Goal: Information Seeking & Learning: Find specific fact

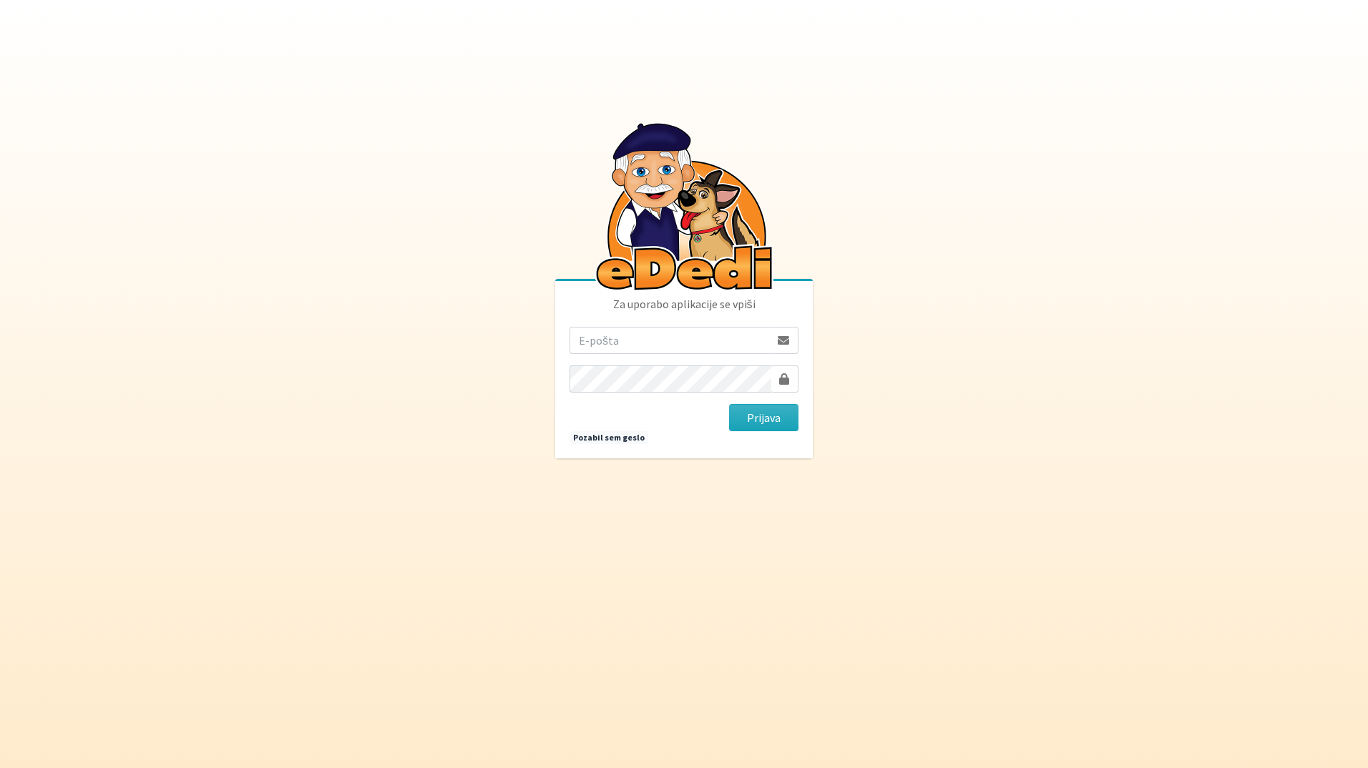
drag, startPoint x: 646, startPoint y: 354, endPoint x: 646, endPoint y: 343, distance: 11.4
click at [646, 353] on input "email" at bounding box center [669, 340] width 200 height 27
type input "katja.skulj@erps.si"
click at [729, 404] on button "Prijava" at bounding box center [763, 417] width 69 height 27
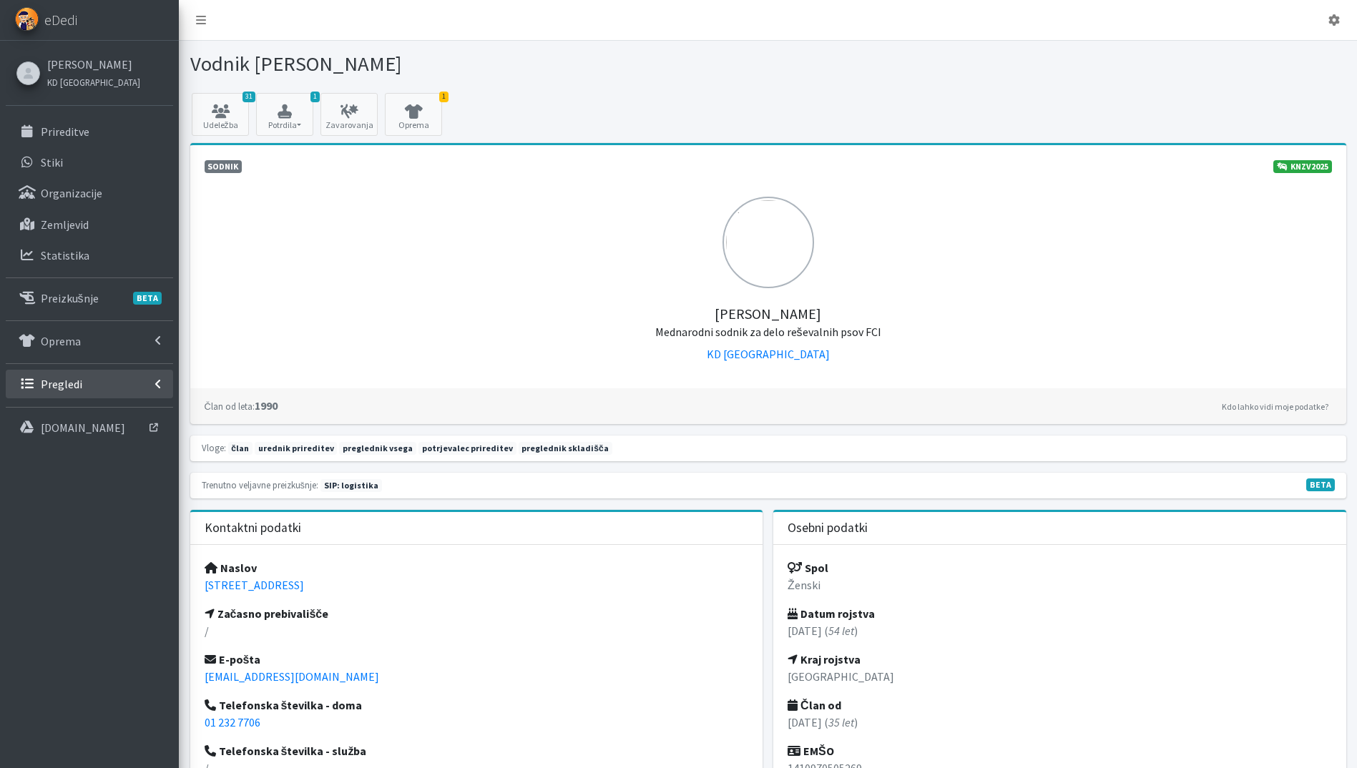
click at [105, 387] on link "Pregledi" at bounding box center [89, 384] width 167 height 29
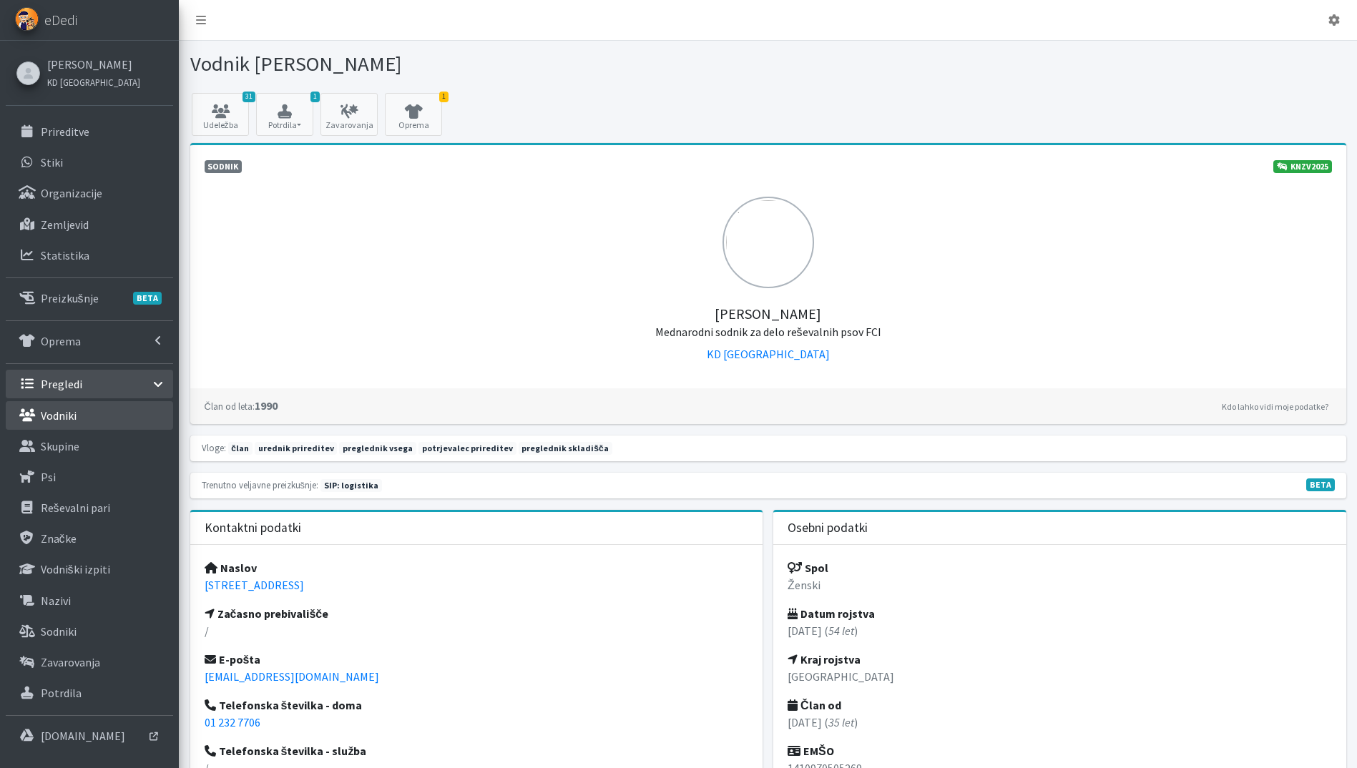
click at [78, 419] on link "Vodniki" at bounding box center [89, 415] width 167 height 29
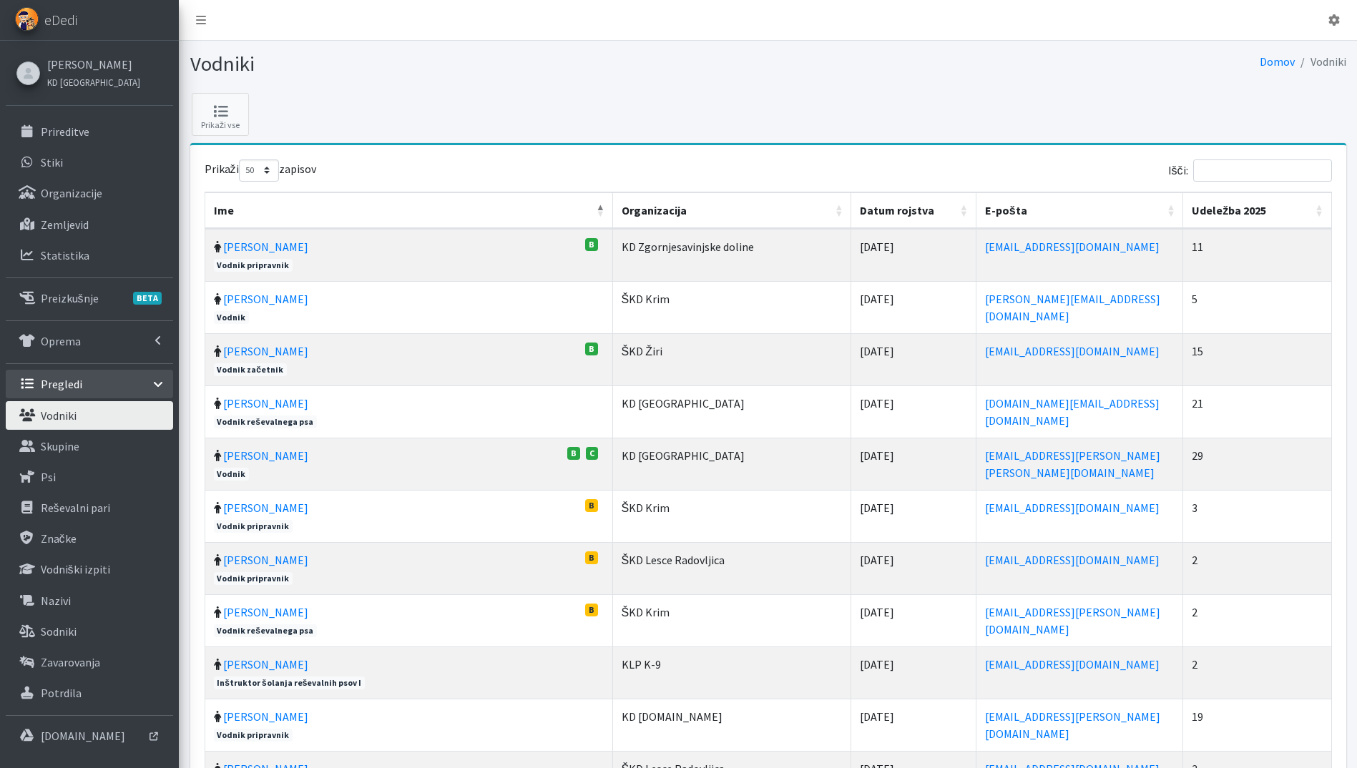
select select "50"
click at [1275, 172] on input "Išči:" at bounding box center [1262, 171] width 139 height 22
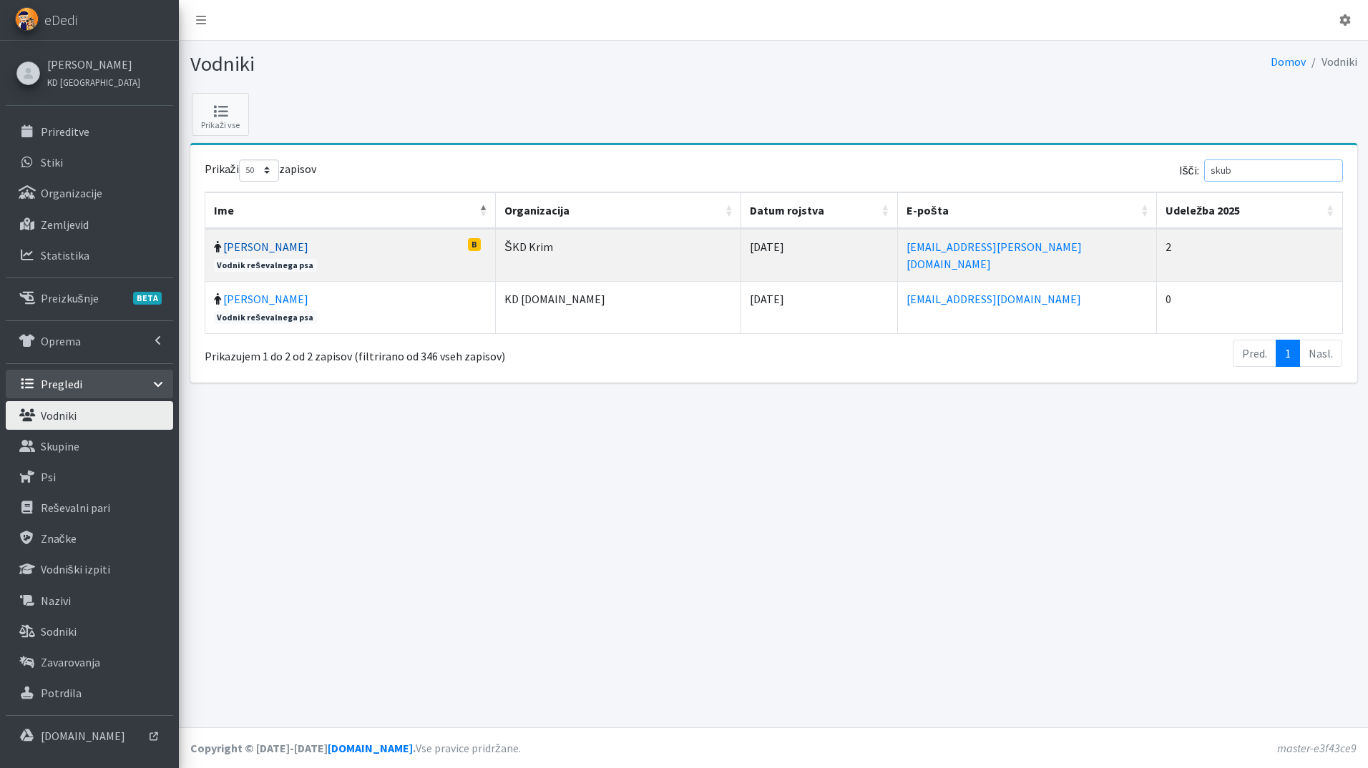
type input "skub"
click at [268, 245] on link "Aleš Skubic" at bounding box center [265, 247] width 85 height 14
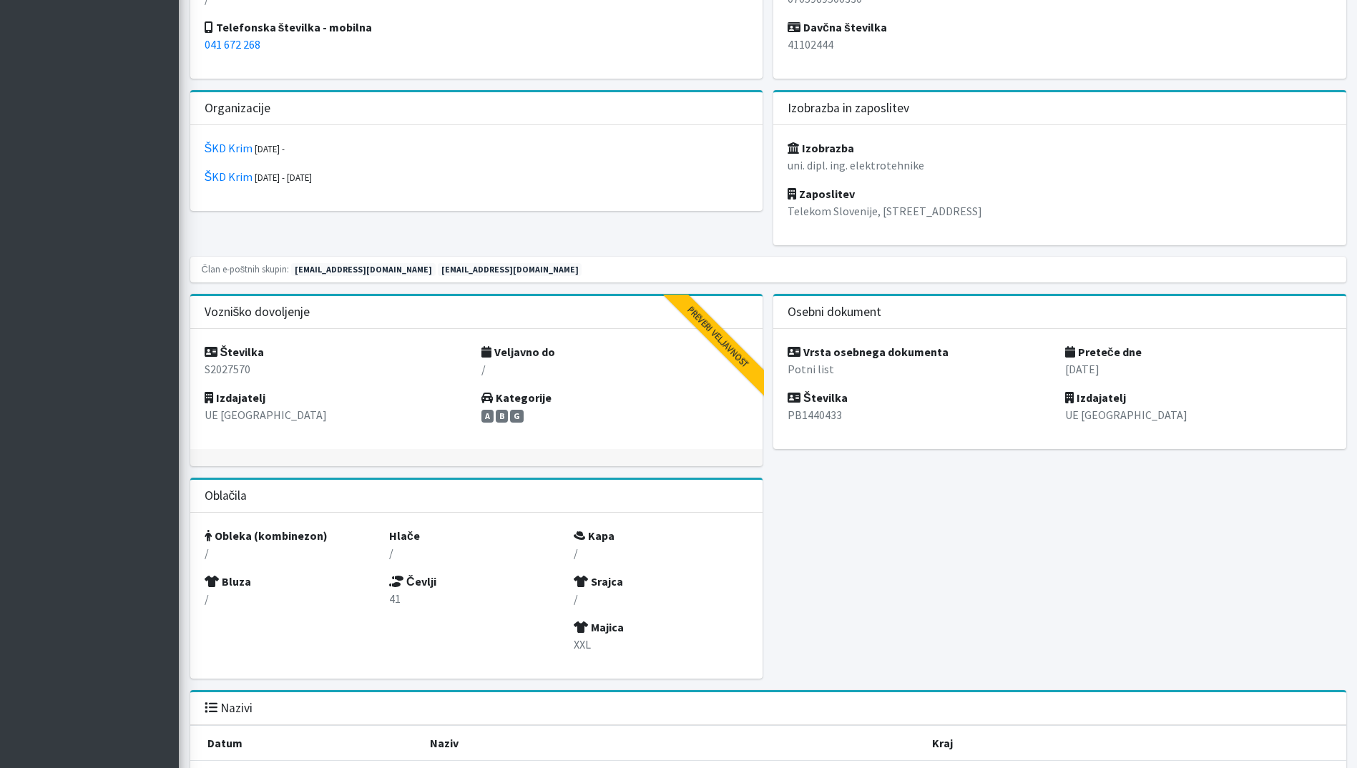
scroll to position [1717, 0]
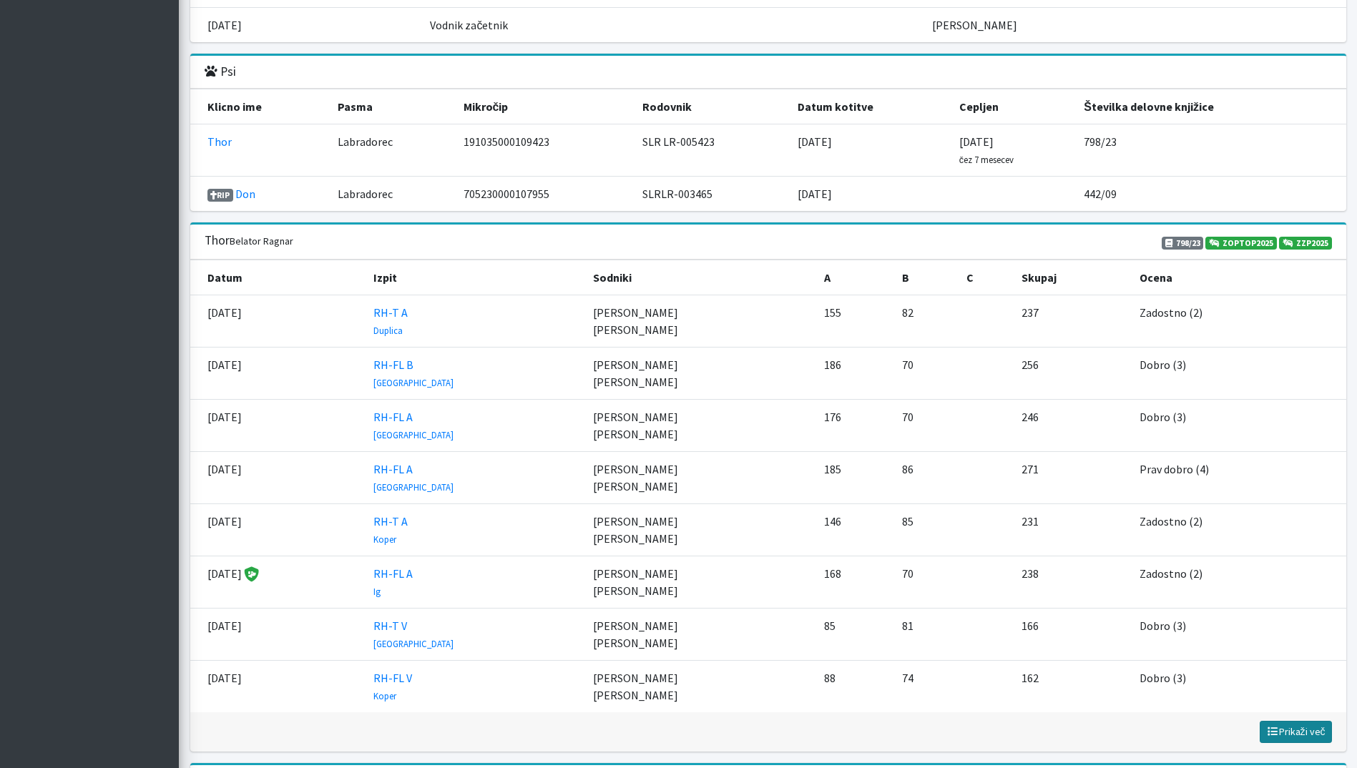
click at [1313, 734] on span "Prikaži več" at bounding box center [1295, 731] width 59 height 13
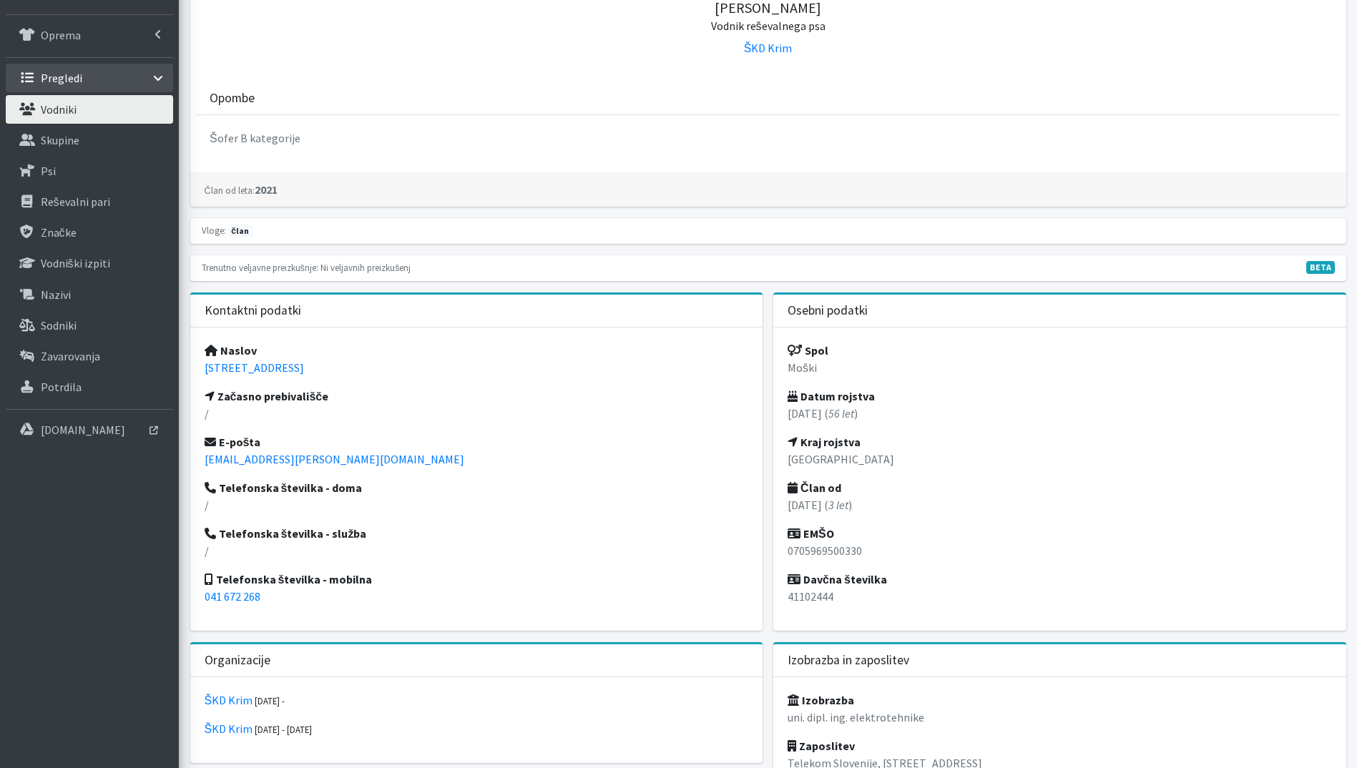
scroll to position [0, 0]
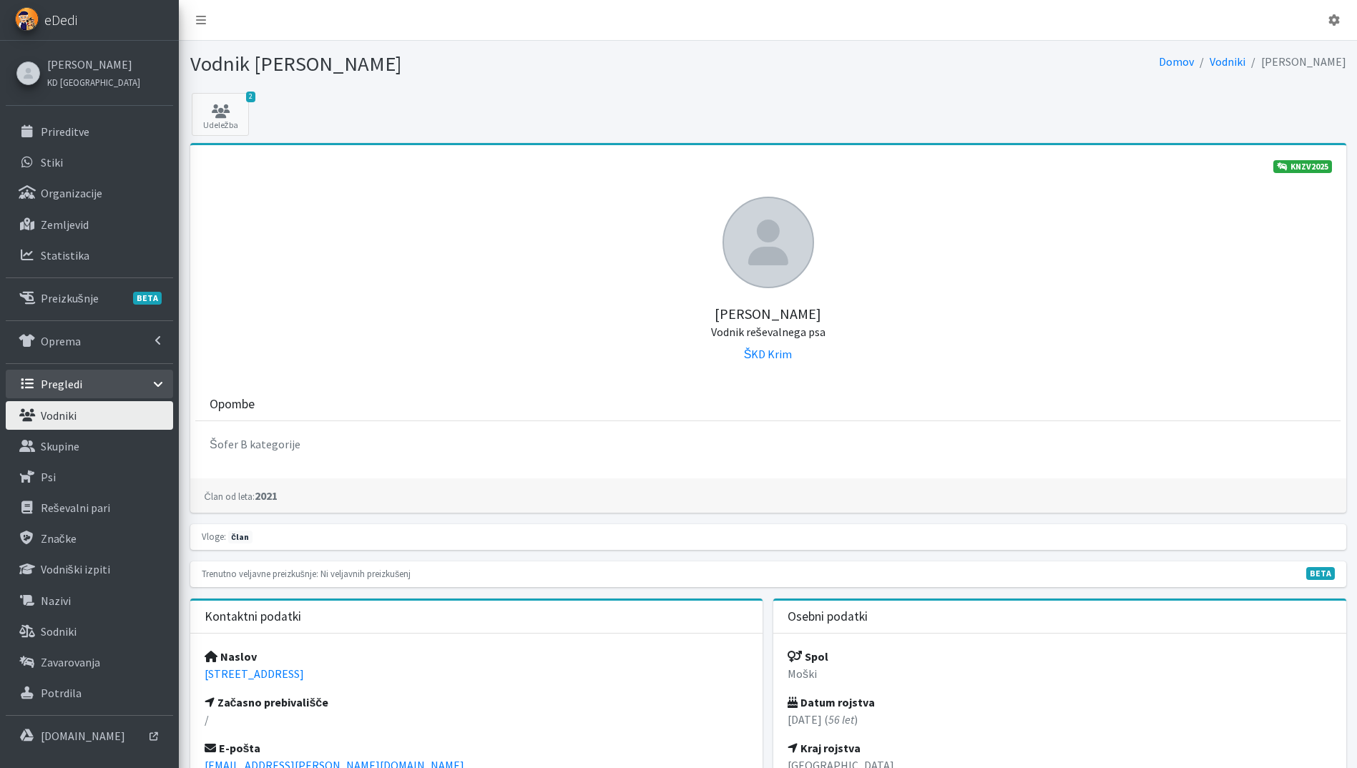
drag, startPoint x: 63, startPoint y: 14, endPoint x: 94, endPoint y: 26, distance: 34.0
click at [63, 14] on span "eDedi" at bounding box center [60, 19] width 33 height 21
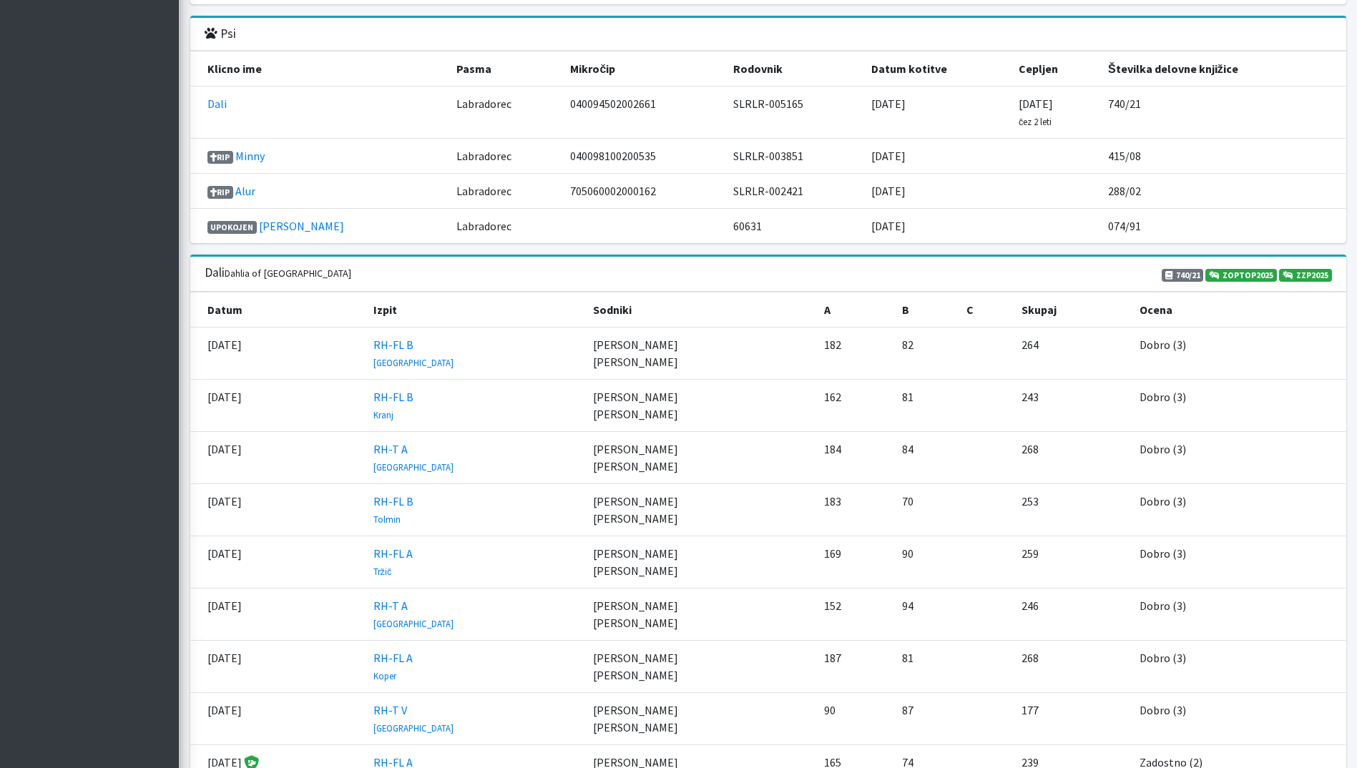
scroll to position [2146, 0]
